Goal: Task Accomplishment & Management: Complete application form

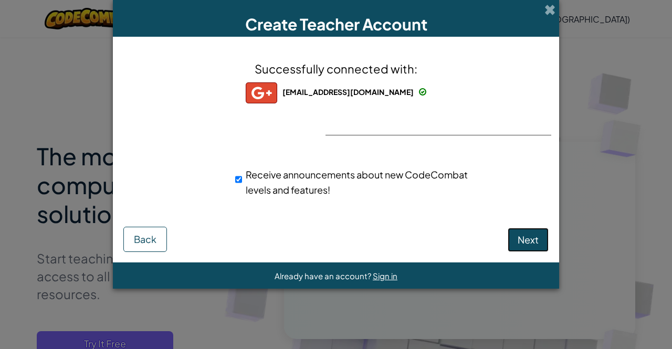
click at [521, 244] on span "Next" at bounding box center [528, 240] width 21 height 12
select select "[GEOGRAPHIC_DATA]"
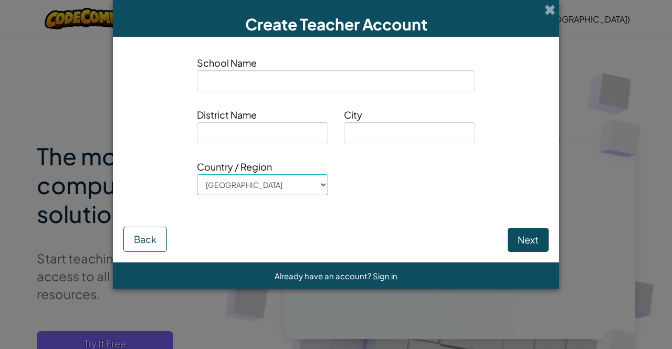
type input "s"
type input "[GEOGRAPHIC_DATA]"
click at [229, 130] on input at bounding box center [262, 132] width 131 height 21
type input "BINTAN"
click at [381, 128] on input at bounding box center [409, 132] width 131 height 21
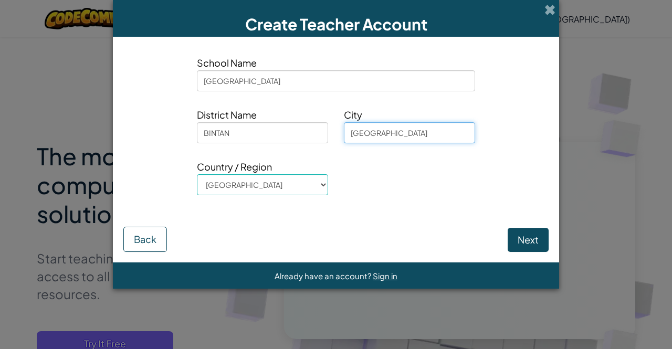
type input "[GEOGRAPHIC_DATA]"
click at [535, 237] on button "Next" at bounding box center [528, 240] width 41 height 24
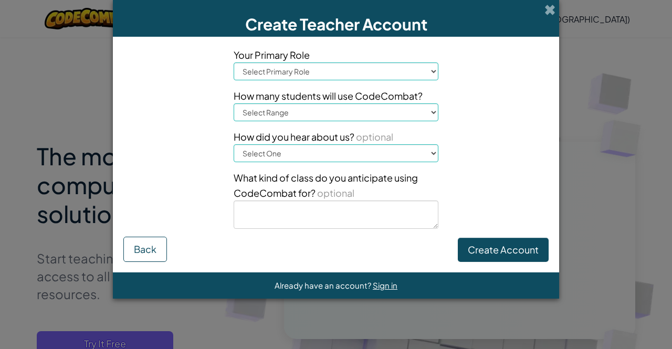
click at [431, 68] on select "Select Primary Role Principal Parent Technology coordinator Teacher Curriculum …" at bounding box center [336, 71] width 205 height 18
select select "Teacher"
click at [234, 62] on select "Select Primary Role Principal Parent Technology coordinator Teacher Curriculum …" at bounding box center [336, 71] width 205 height 18
click at [434, 111] on select "Select Range 1-10 11-50 [PHONE_NUMBER] [PHONE_NUMBER] 1000+" at bounding box center [336, 112] width 205 height 18
select select "501-1000"
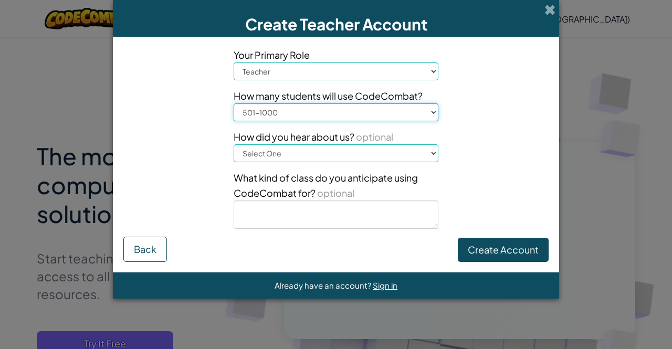
click at [234, 103] on select "Select Range 1-10 11-50 [PHONE_NUMBER] [PHONE_NUMBER] 1000+" at bounding box center [336, 112] width 205 height 18
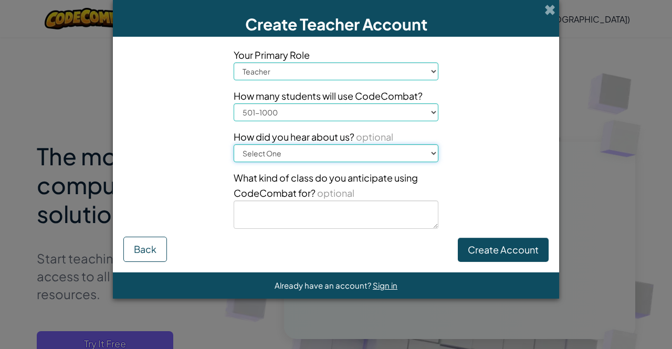
click at [434, 156] on select "Select One Conference (e.g. ISTE) [DOMAIN_NAME][URL] of Code A teacher An admin…" at bounding box center [336, 153] width 205 height 18
select select "A teacher"
click at [234, 144] on select "Select One Conference (e.g. ISTE) [DOMAIN_NAME][URL] of Code A teacher An admin…" at bounding box center [336, 153] width 205 height 18
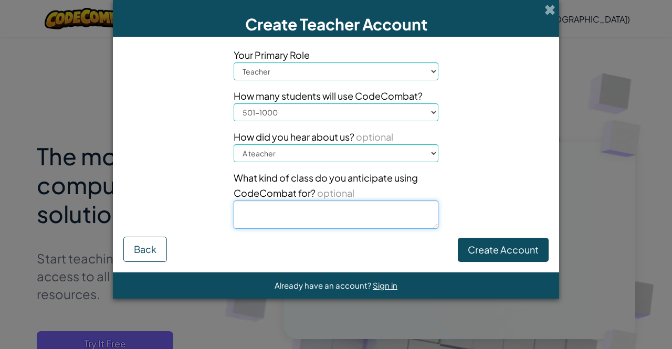
click at [400, 216] on textarea at bounding box center [336, 215] width 205 height 28
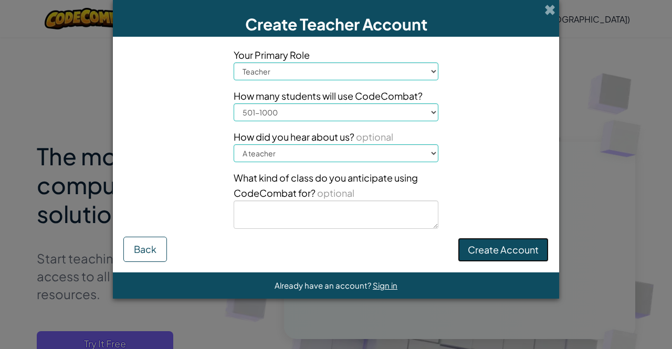
click at [482, 246] on button "Create Account" at bounding box center [503, 250] width 91 height 24
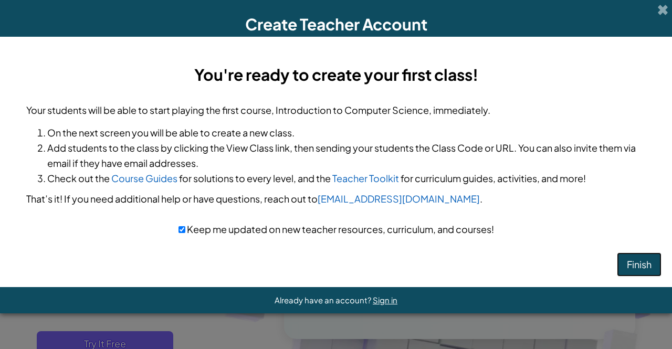
click at [634, 269] on button "Finish" at bounding box center [639, 265] width 45 height 24
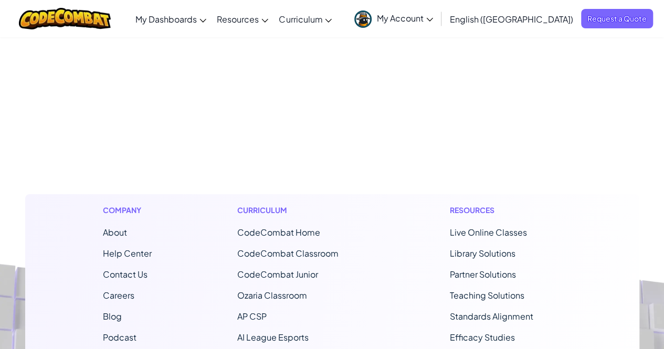
click at [543, 19] on span "English ([GEOGRAPHIC_DATA])" at bounding box center [511, 19] width 123 height 11
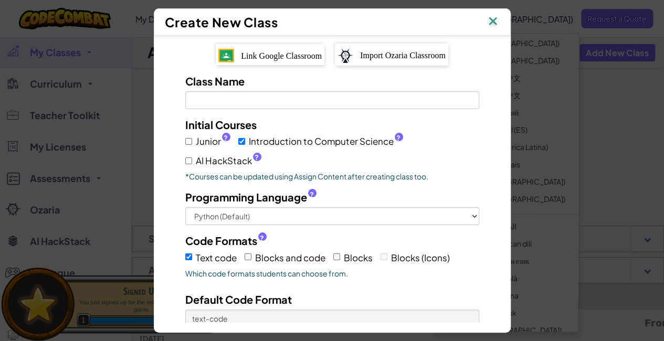
click at [497, 22] on img at bounding box center [493, 22] width 14 height 16
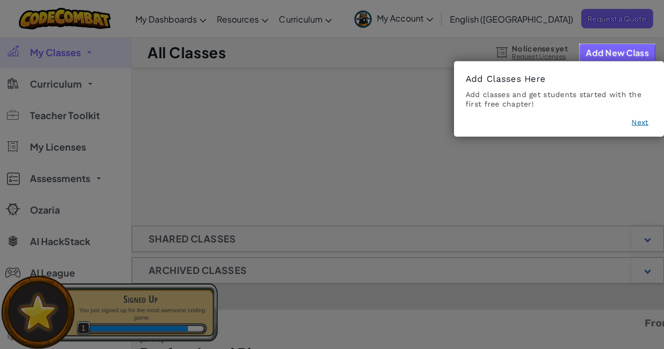
click at [572, 176] on icon at bounding box center [336, 174] width 672 height 349
click at [638, 124] on button "Next" at bounding box center [640, 122] width 17 height 11
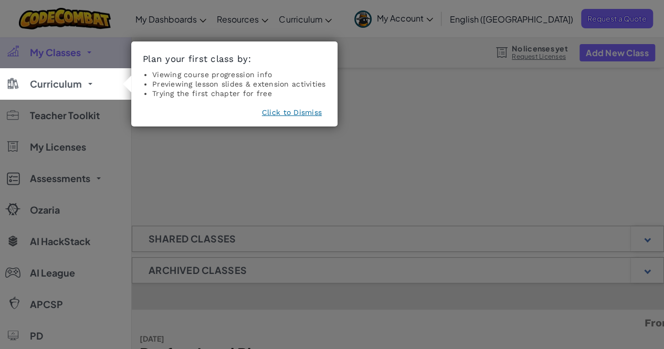
click at [353, 90] on icon at bounding box center [336, 174] width 672 height 349
click at [292, 109] on button "Click to Dismiss" at bounding box center [292, 112] width 60 height 11
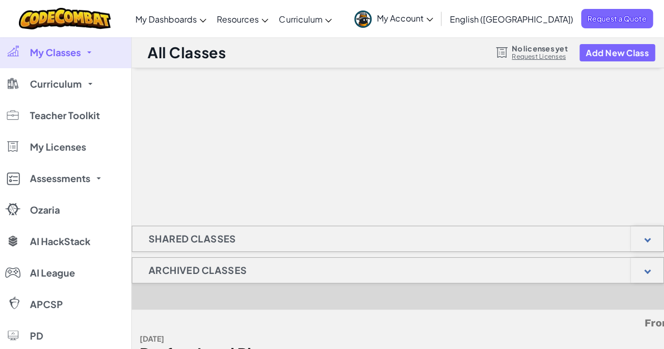
click at [527, 22] on span "English ([GEOGRAPHIC_DATA])" at bounding box center [511, 19] width 123 height 11
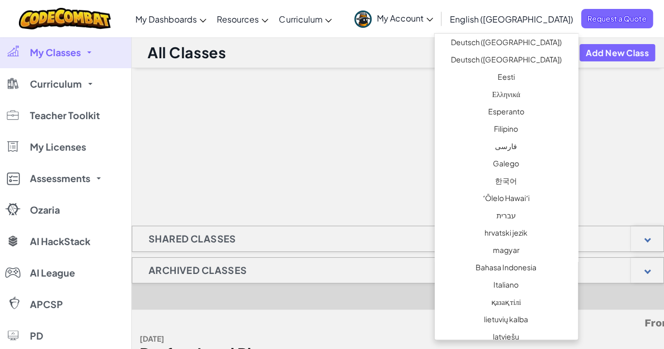
scroll to position [320, 0]
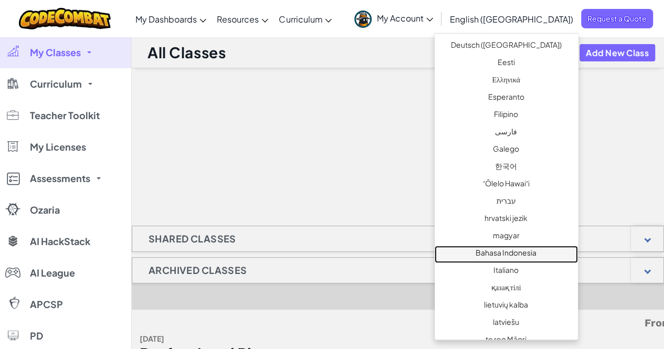
click at [529, 255] on link "Bahasa Indonesia" at bounding box center [506, 254] width 143 height 17
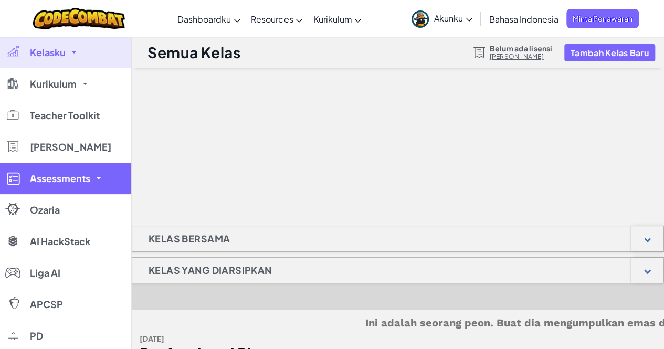
click at [98, 179] on span at bounding box center [99, 178] width 4 height 2
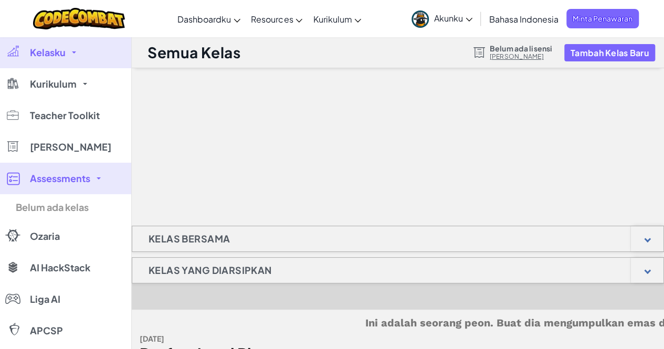
click at [98, 179] on span at bounding box center [99, 178] width 4 height 2
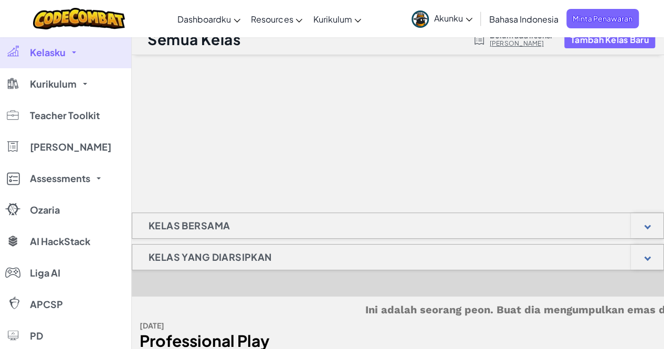
scroll to position [11, 0]
